Goal: Information Seeking & Learning: Learn about a topic

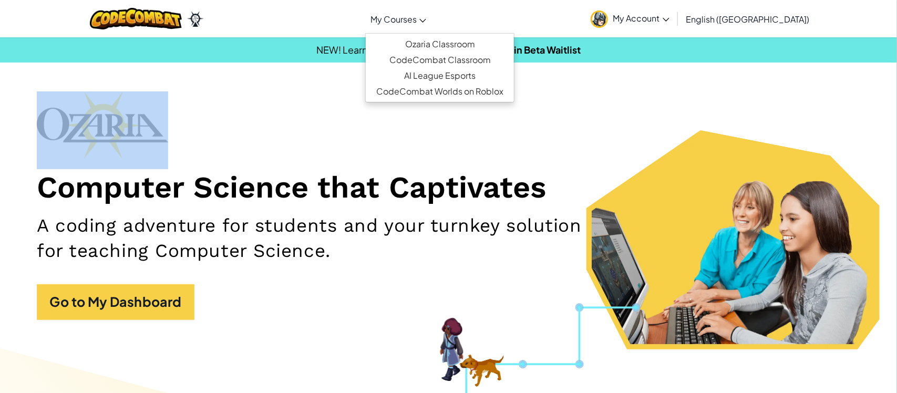
click at [404, 19] on link "My Courses" at bounding box center [398, 19] width 66 height 28
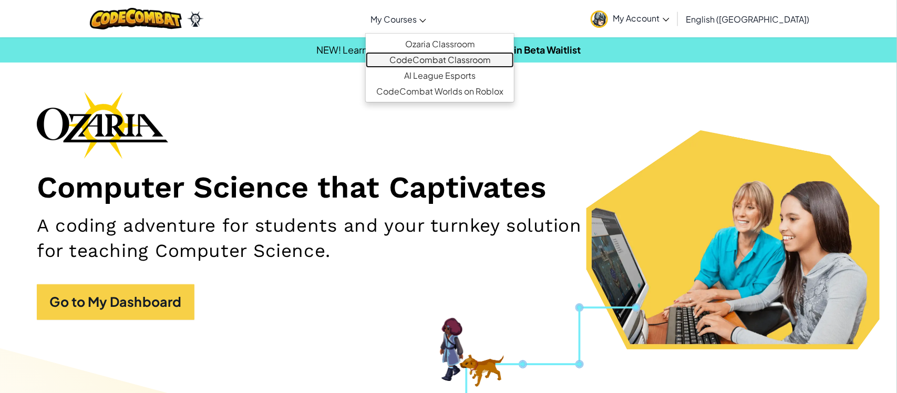
click at [443, 56] on link "CodeCombat Classroom" at bounding box center [440, 60] width 148 height 16
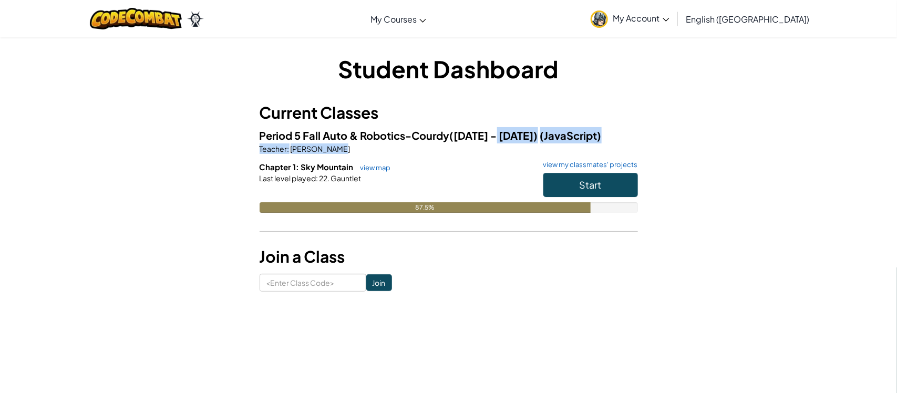
click at [531, 151] on p "Teacher : tyler courdy" at bounding box center [448, 148] width 378 height 11
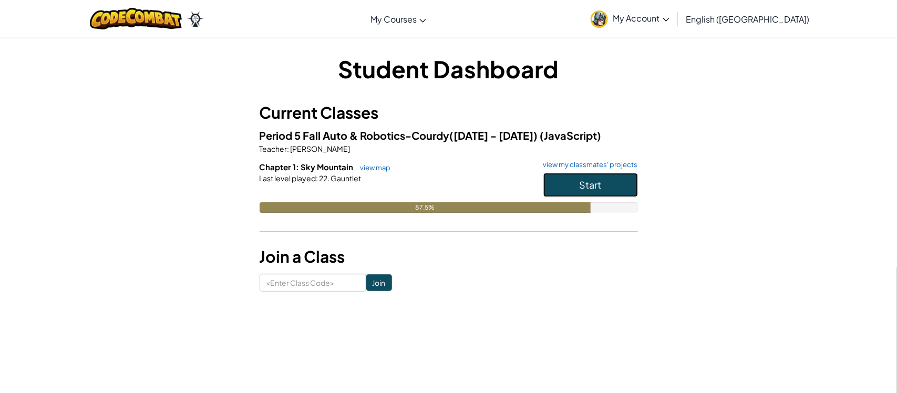
click at [581, 191] on button "Start" at bounding box center [590, 185] width 95 height 24
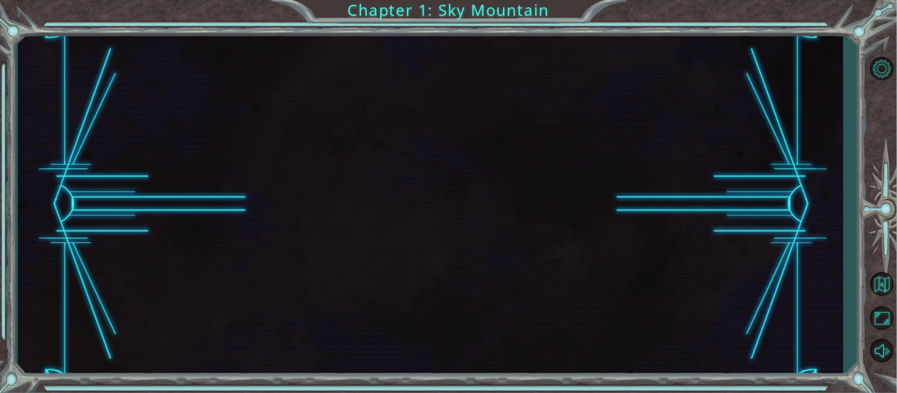
click at [570, 191] on div at bounding box center [430, 205] width 825 height 346
click at [574, 194] on div at bounding box center [430, 205] width 825 height 346
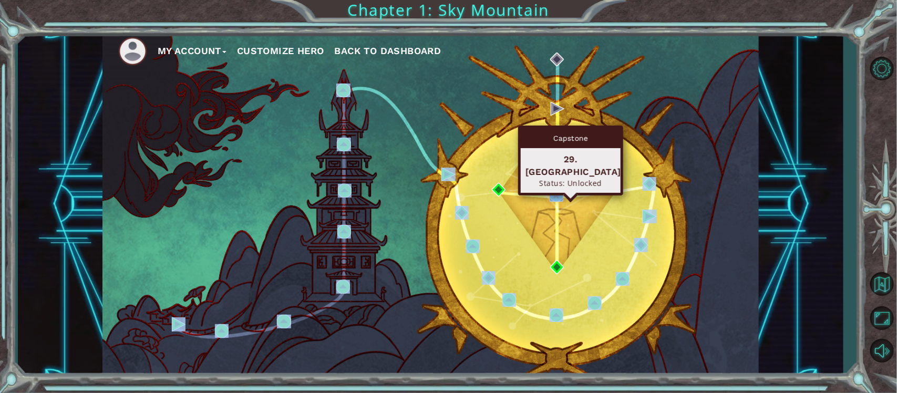
click at [554, 196] on img at bounding box center [556, 195] width 14 height 14
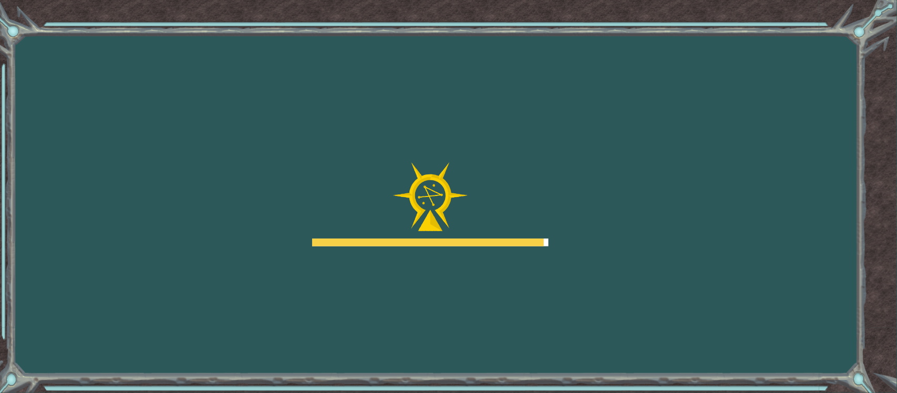
drag, startPoint x: 555, startPoint y: 207, endPoint x: 528, endPoint y: 180, distance: 39.0
click at [528, 180] on div "Goals Error loading from server. Try refreshing the page. You'll need to join a…" at bounding box center [448, 196] width 897 height 393
drag, startPoint x: 528, startPoint y: 180, endPoint x: 551, endPoint y: 190, distance: 25.4
click at [551, 190] on div "Goals Error loading from server. Try refreshing the page. You'll need to join a…" at bounding box center [448, 196] width 897 height 393
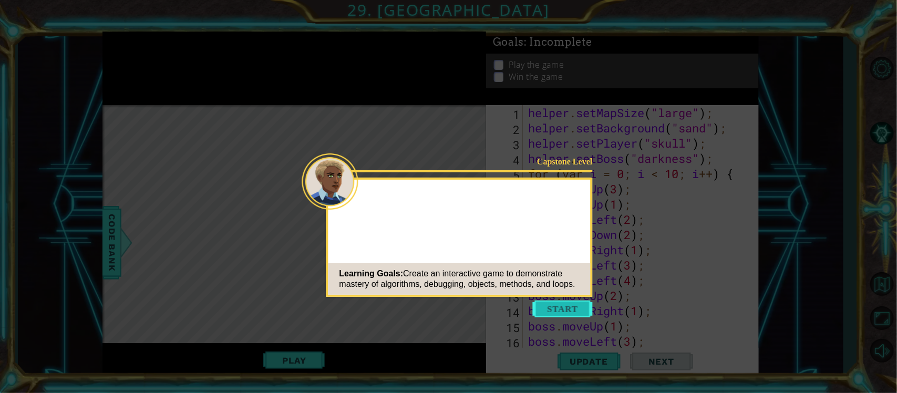
click at [581, 304] on button "Start" at bounding box center [563, 308] width 60 height 17
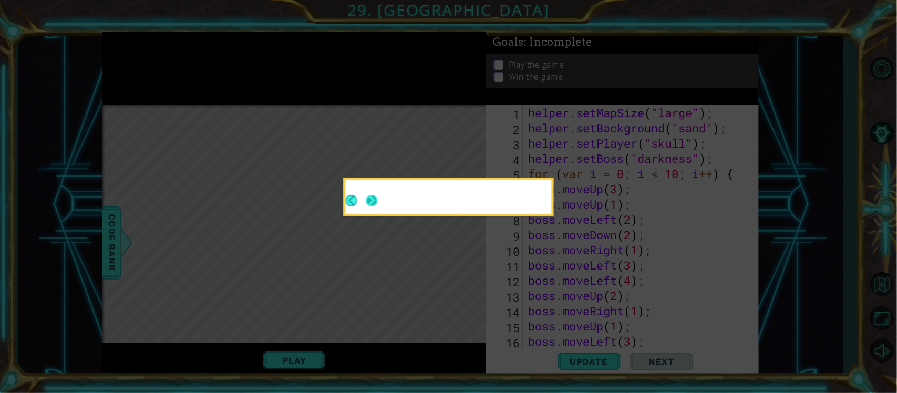
click at [372, 197] on button "Next" at bounding box center [372, 201] width 12 height 12
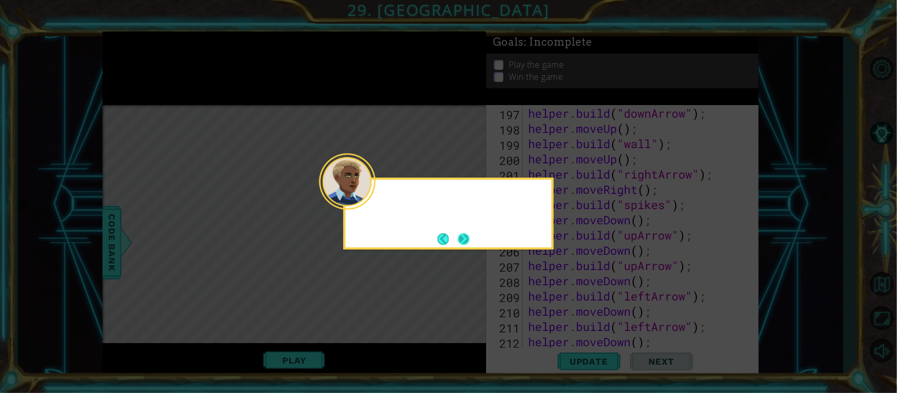
click at [463, 239] on button "Next" at bounding box center [463, 239] width 12 height 12
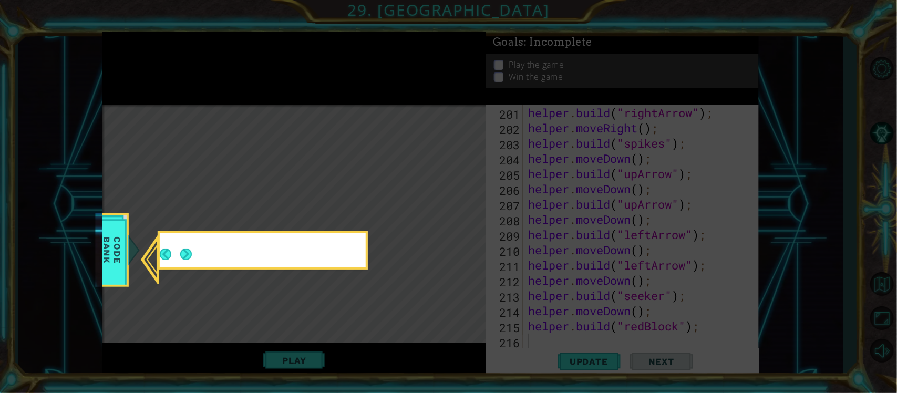
scroll to position [3076, 0]
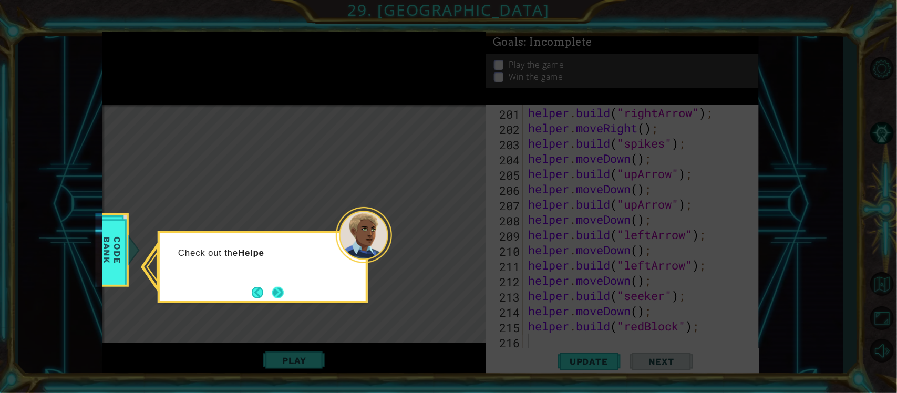
click at [282, 290] on button "Next" at bounding box center [278, 293] width 12 height 12
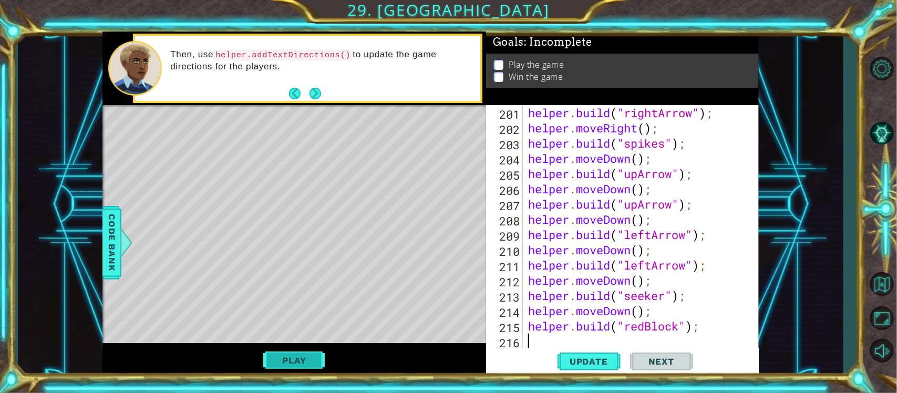
click at [289, 363] on button "Play" at bounding box center [293, 360] width 61 height 20
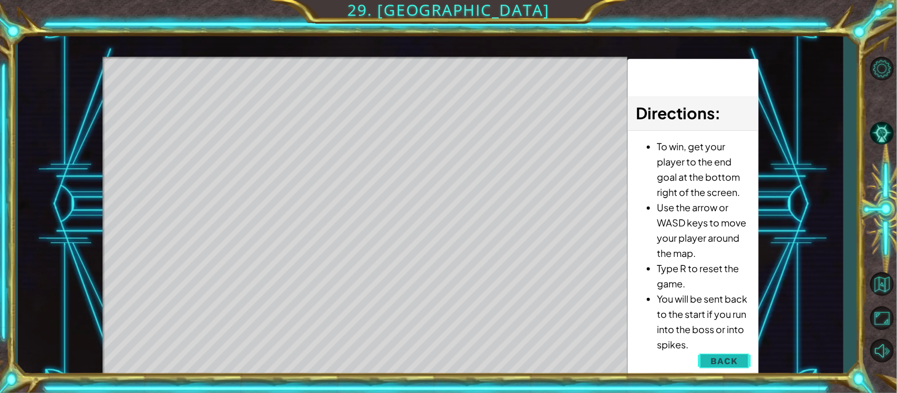
click at [704, 355] on button "Back" at bounding box center [723, 360] width 53 height 21
